Goal: Task Accomplishment & Management: Complete application form

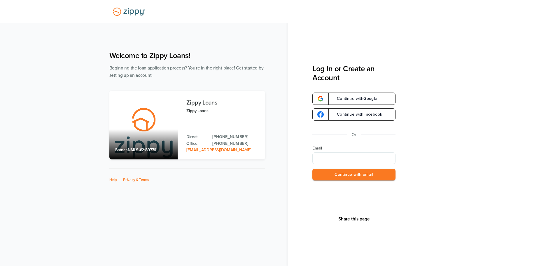
click at [339, 154] on input "Email" at bounding box center [353, 158] width 83 height 12
type input "**********"
click at [344, 174] on button "Continue with email" at bounding box center [353, 175] width 83 height 12
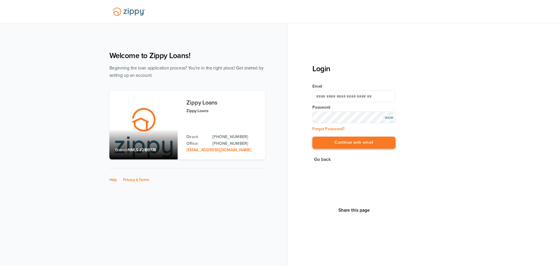
click at [330, 140] on button "Continue with email" at bounding box center [353, 143] width 83 height 12
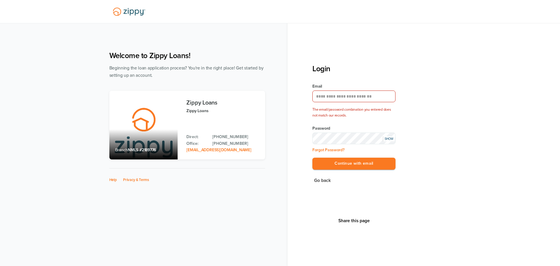
click at [387, 137] on div "SHOW" at bounding box center [389, 138] width 12 height 5
click at [344, 167] on button "Continue with email" at bounding box center [353, 164] width 83 height 12
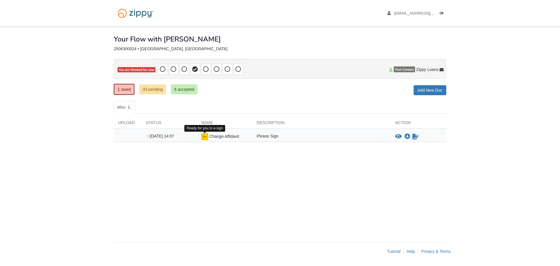
click at [204, 136] on img at bounding box center [204, 136] width 7 height 7
click at [203, 136] on img at bounding box center [204, 136] width 7 height 7
click at [415, 135] on icon "Sign Form" at bounding box center [415, 137] width 6 height 6
click at [152, 89] on link "33 pending" at bounding box center [152, 89] width 27 height 10
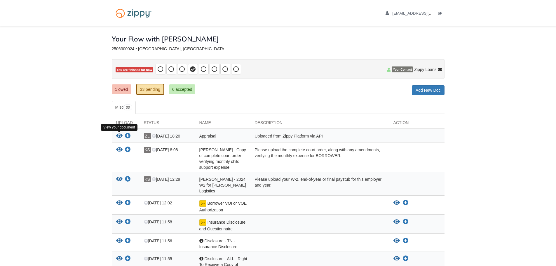
click at [120, 135] on icon "View Appraisal" at bounding box center [119, 136] width 6 height 6
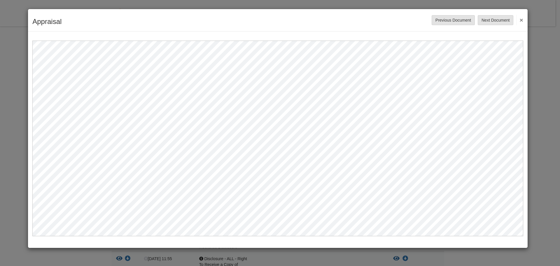
click at [520, 21] on button "×" at bounding box center [519, 20] width 7 height 11
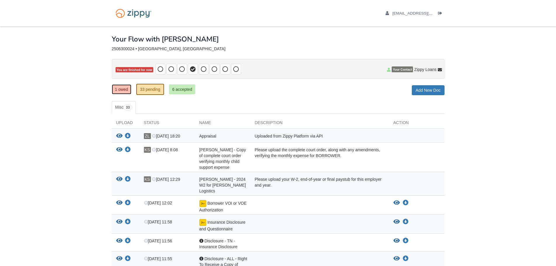
click at [124, 92] on link "1 owed" at bounding box center [122, 89] width 20 height 10
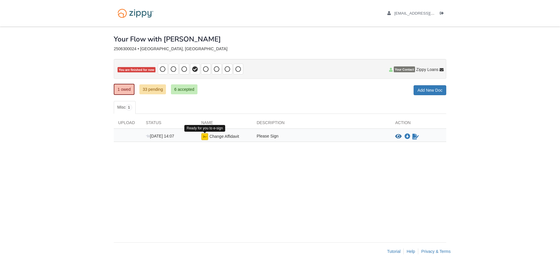
click at [204, 138] on img at bounding box center [204, 136] width 7 height 7
click at [235, 138] on span "Change Affidavit" at bounding box center [224, 136] width 30 height 5
click at [266, 137] on div "Please Sign" at bounding box center [321, 136] width 139 height 7
click at [153, 137] on span "[DATE] 14:07" at bounding box center [160, 136] width 28 height 5
click at [414, 138] on icon "Sign Form" at bounding box center [415, 137] width 6 height 6
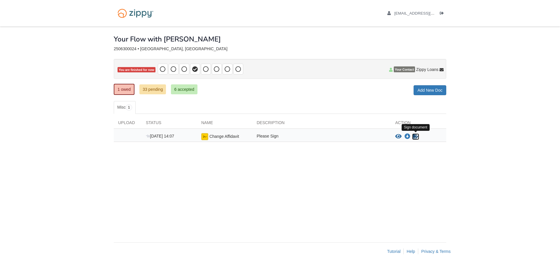
click at [415, 138] on icon "Sign Form" at bounding box center [415, 137] width 6 height 6
click at [401, 135] on icon "View Change Affidavit" at bounding box center [398, 137] width 6 height 6
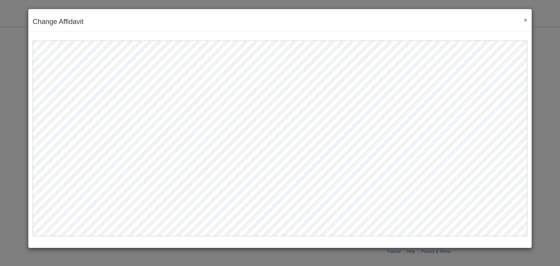
click at [525, 18] on button "×" at bounding box center [524, 20] width 7 height 6
